Goal: Answer question/provide support

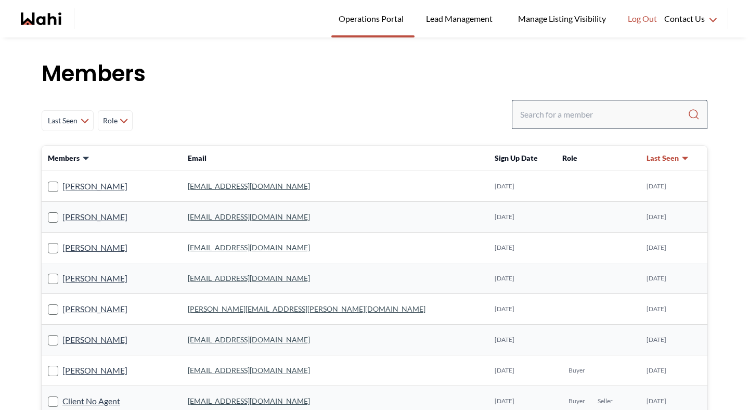
click at [549, 125] on div at bounding box center [609, 114] width 195 height 29
click at [551, 116] on input "Search input" at bounding box center [603, 114] width 167 height 19
type input "michelle ryckman"
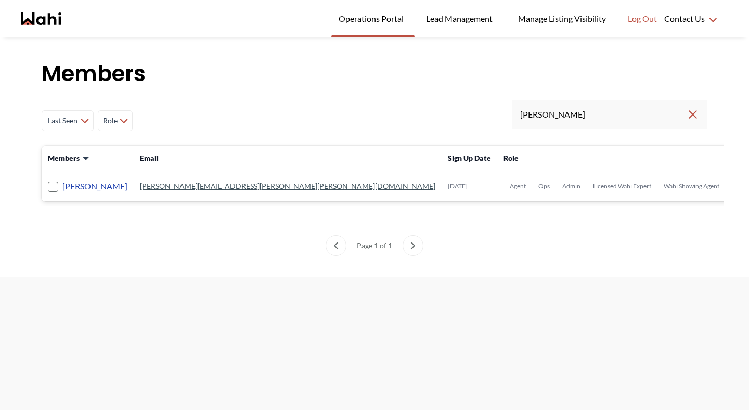
click at [115, 181] on link "Michelle Ryckman" at bounding box center [94, 186] width 65 height 14
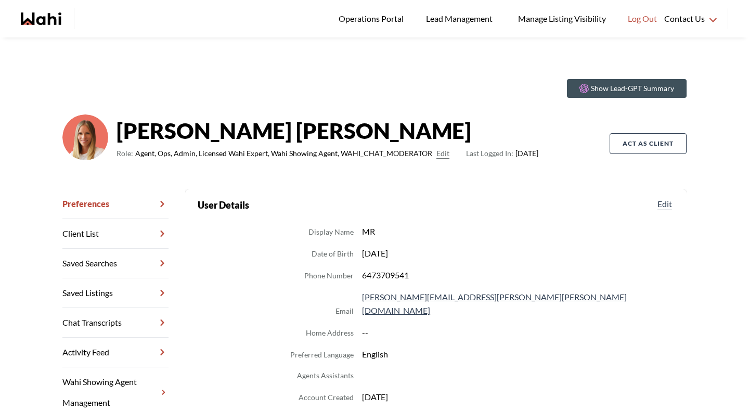
click at [124, 323] on link "Chat Transcripts" at bounding box center [115, 323] width 106 height 30
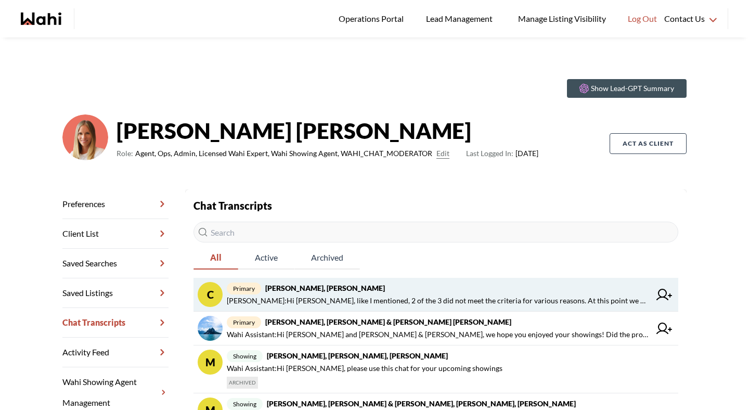
click at [350, 296] on span "Cheryl Zanetti : Hi Michelle, like I mentioned, 2 of the 3 did not meet the cri…" at bounding box center [438, 300] width 423 height 12
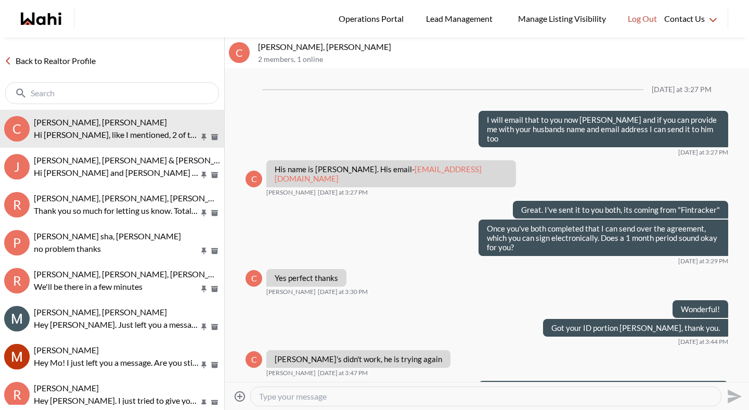
scroll to position [853, 0]
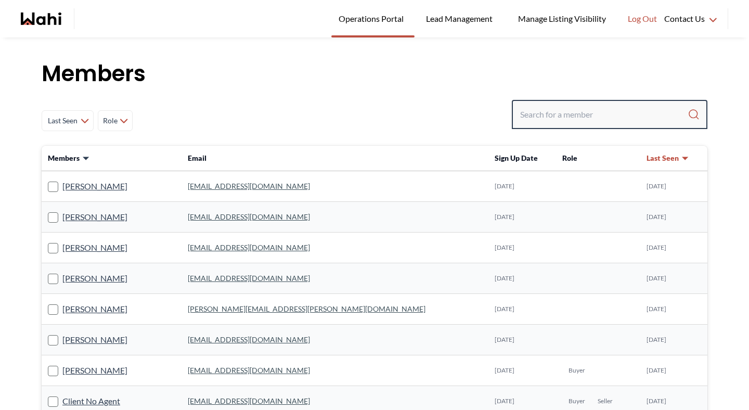
click at [615, 113] on input "Search input" at bounding box center [603, 114] width 167 height 19
type input "[PERSON_NAME]"
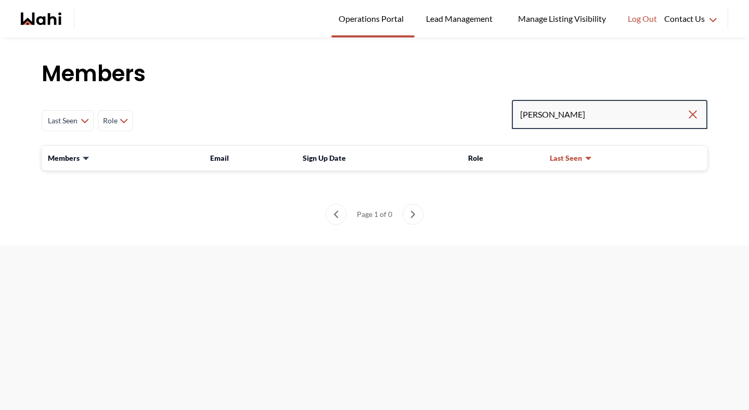
click at [553, 118] on input "[PERSON_NAME]" at bounding box center [603, 114] width 166 height 19
type input "behnam"
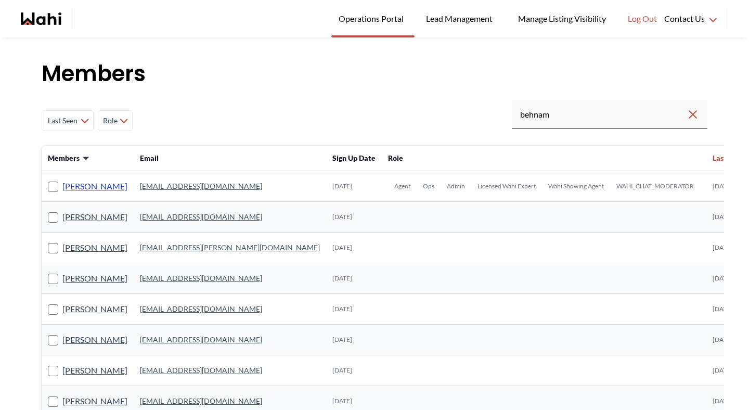
click at [103, 182] on link "[PERSON_NAME]" at bounding box center [94, 186] width 65 height 14
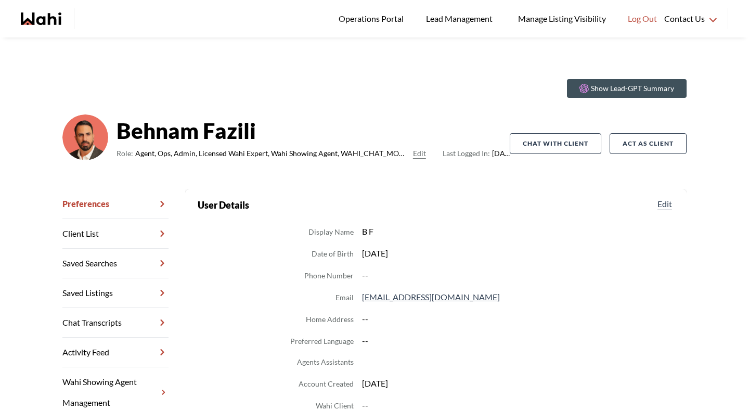
click at [140, 321] on link "Chat Transcripts" at bounding box center [115, 323] width 106 height 30
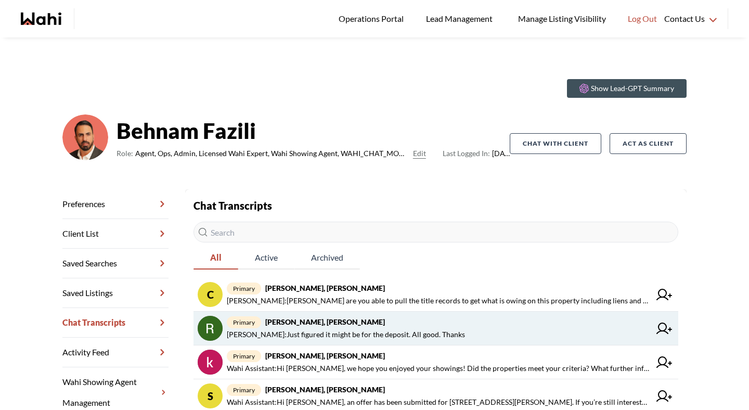
scroll to position [34, 0]
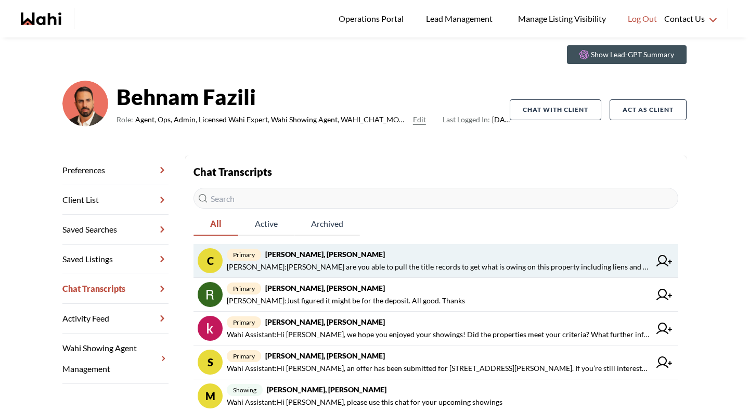
click at [312, 273] on link "C primary [PERSON_NAME], [PERSON_NAME] [PERSON_NAME] : [PERSON_NAME] are you ab…" at bounding box center [435, 261] width 485 height 34
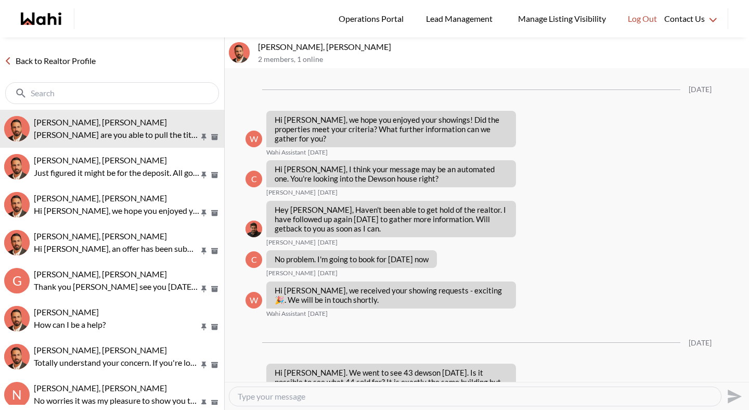
scroll to position [1108, 0]
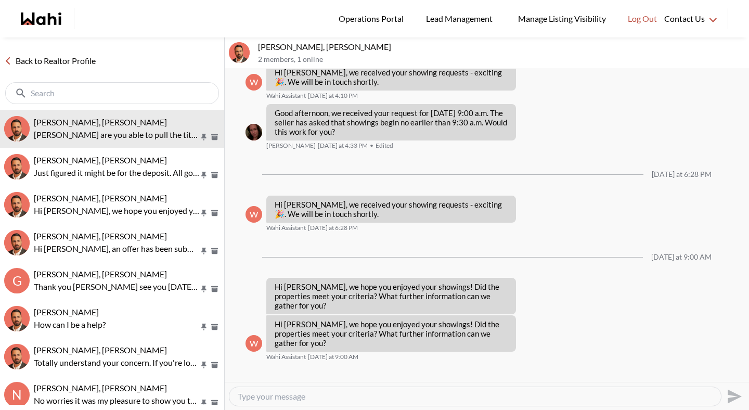
click at [339, 394] on textarea "Type your message" at bounding box center [475, 396] width 475 height 10
type textarea "Hi [PERSON_NAME]. No we are not able to do that. A lawyer would need to do that."
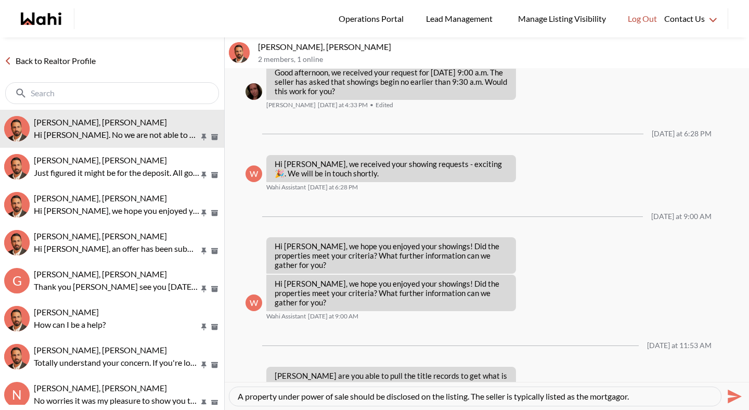
type textarea "A property under power of sale should be disclosed on the listing. The seller i…"
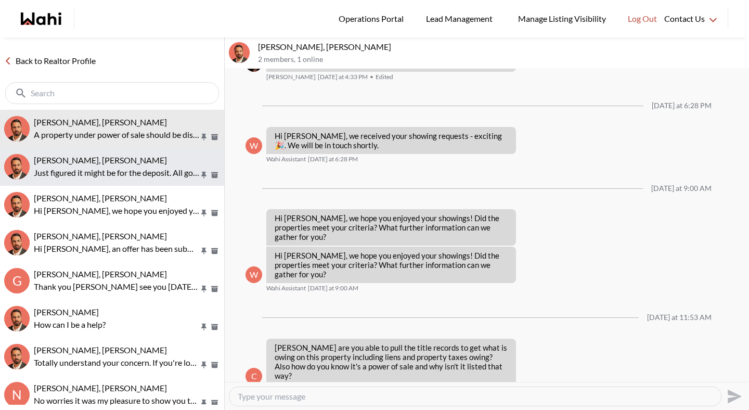
click at [129, 177] on p "Just figured it might be for the deposit. All good. Thanks" at bounding box center [116, 172] width 165 height 12
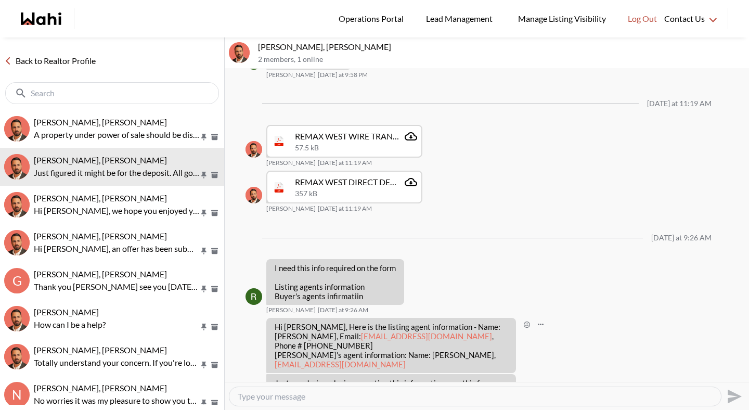
scroll to position [901, 0]
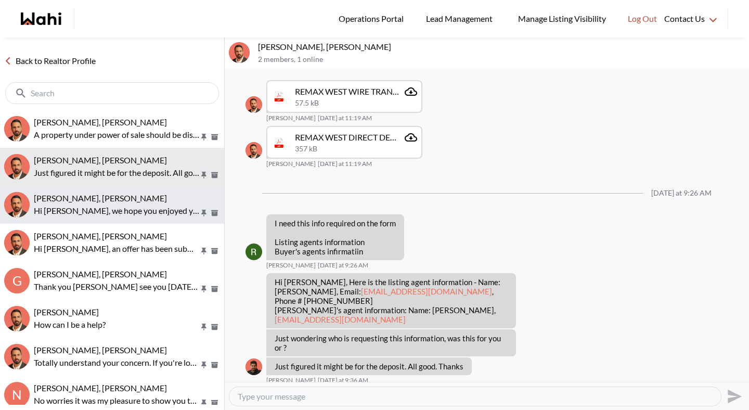
click at [125, 204] on p "Hi [PERSON_NAME], we hope you enjoyed your showings! Did the properties meet yo…" at bounding box center [116, 210] width 165 height 12
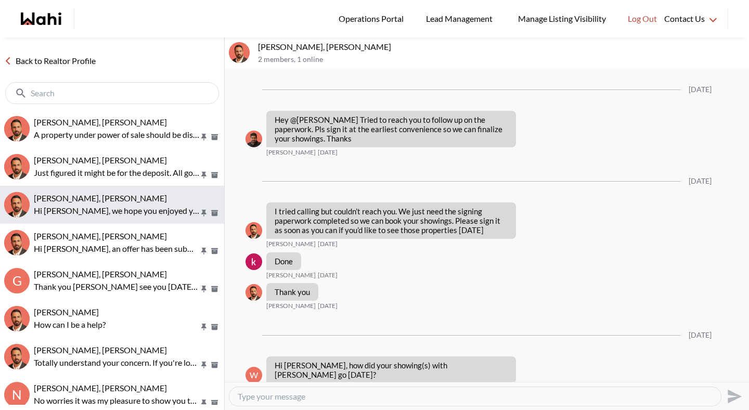
scroll to position [1679, 0]
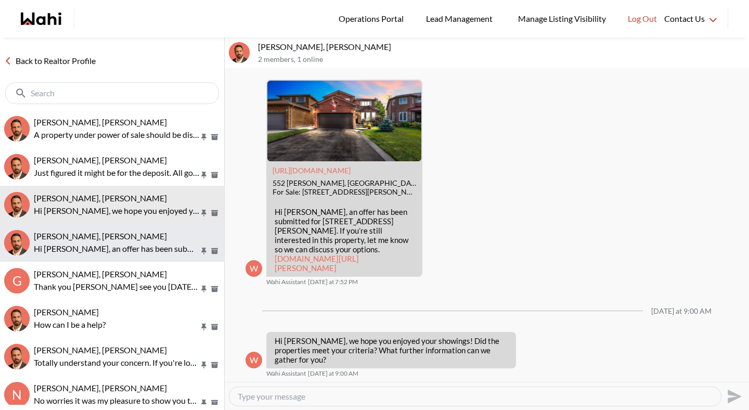
click at [126, 235] on div "[PERSON_NAME], [PERSON_NAME]" at bounding box center [127, 236] width 186 height 10
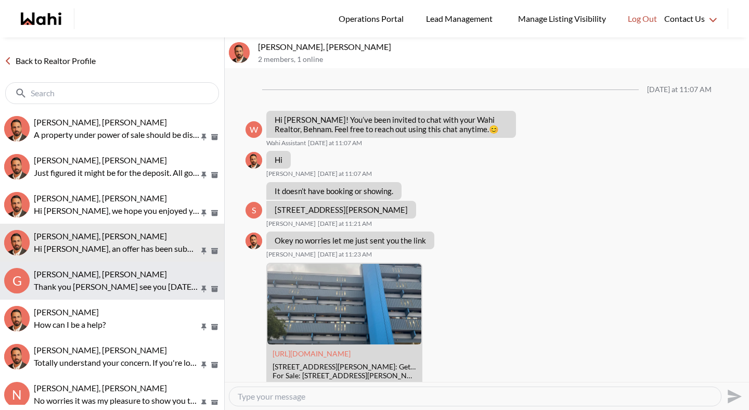
scroll to position [1459, 0]
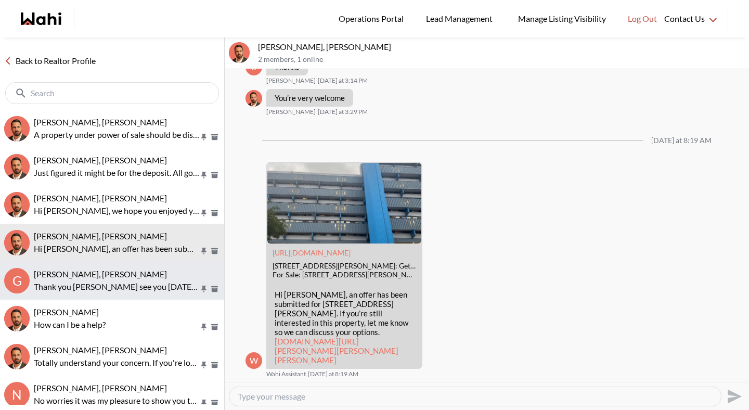
click at [126, 270] on span "[PERSON_NAME], [PERSON_NAME]" at bounding box center [100, 274] width 133 height 10
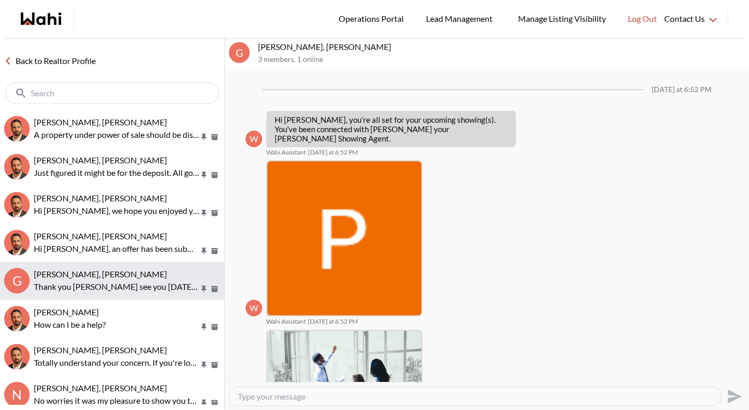
scroll to position [786, 0]
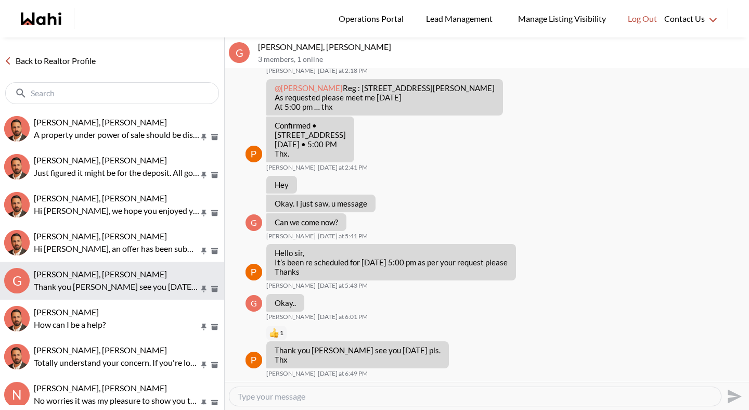
click at [125, 289] on p "Thank you [PERSON_NAME] see you [DATE] pls. Thx" at bounding box center [116, 286] width 165 height 12
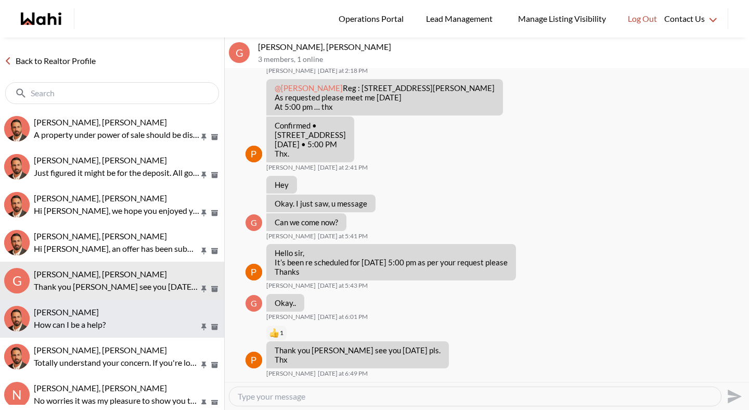
click at [99, 311] on span "[PERSON_NAME]" at bounding box center [66, 312] width 65 height 10
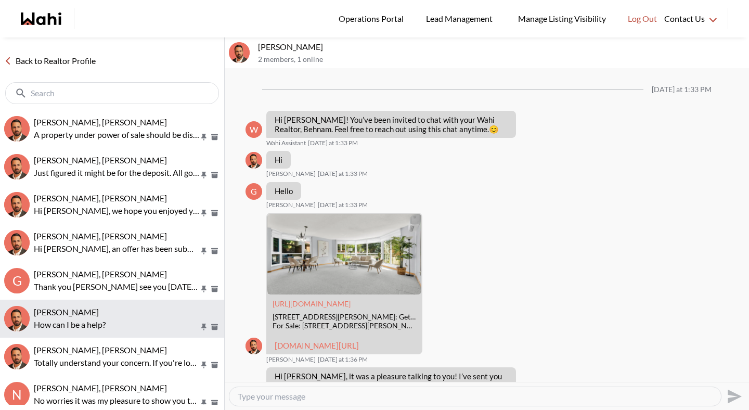
scroll to position [490, 0]
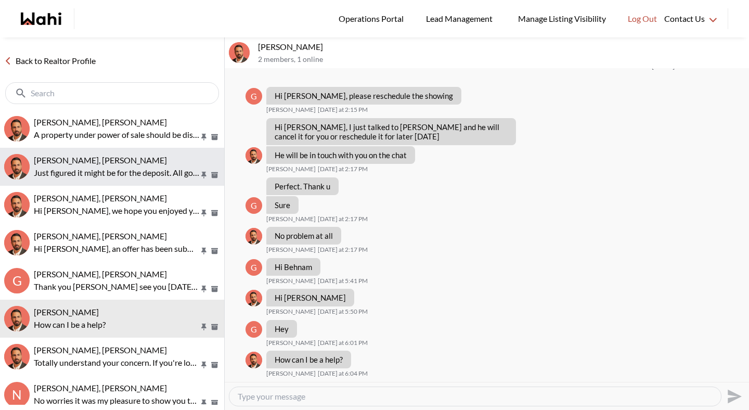
click at [109, 148] on button "[PERSON_NAME], [PERSON_NAME] Just figured it might be for the deposit. All good…" at bounding box center [112, 167] width 224 height 38
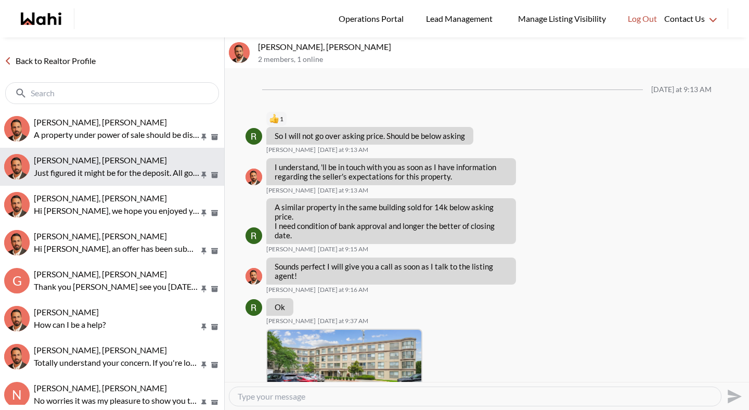
scroll to position [917, 0]
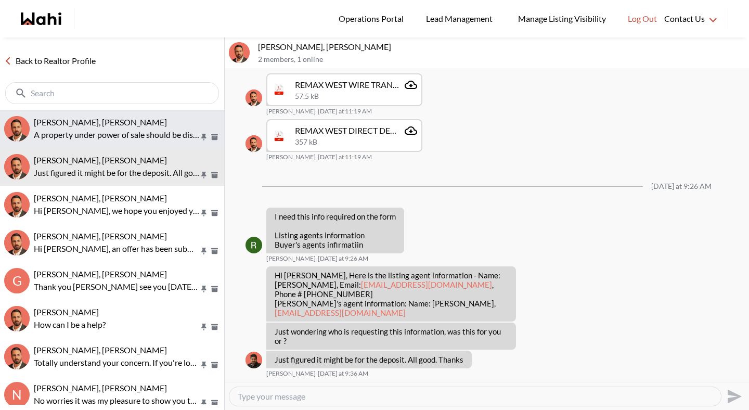
click at [110, 134] on p "A property under power of sale should be disclosed on the listing. The seller i…" at bounding box center [116, 134] width 165 height 12
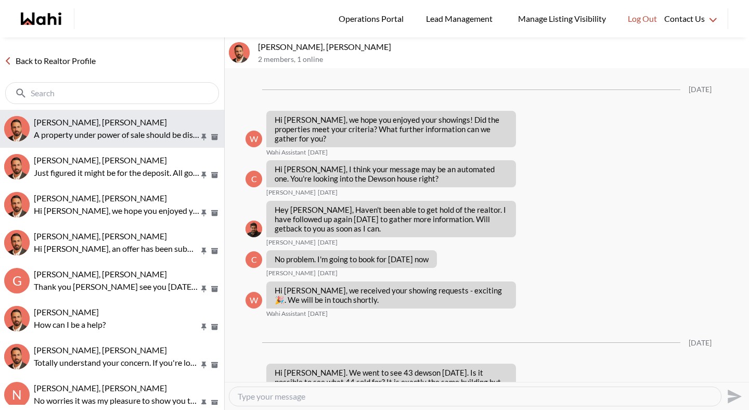
scroll to position [1177, 0]
